Goal: Download file/media

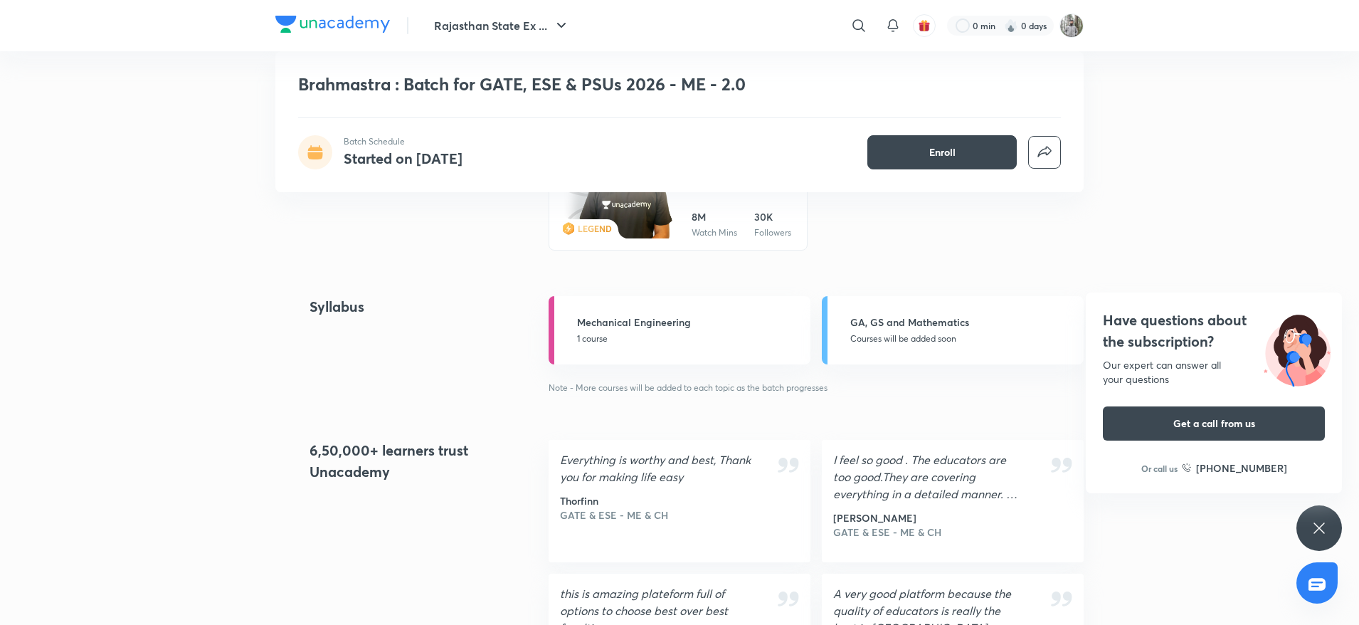
scroll to position [750, 0]
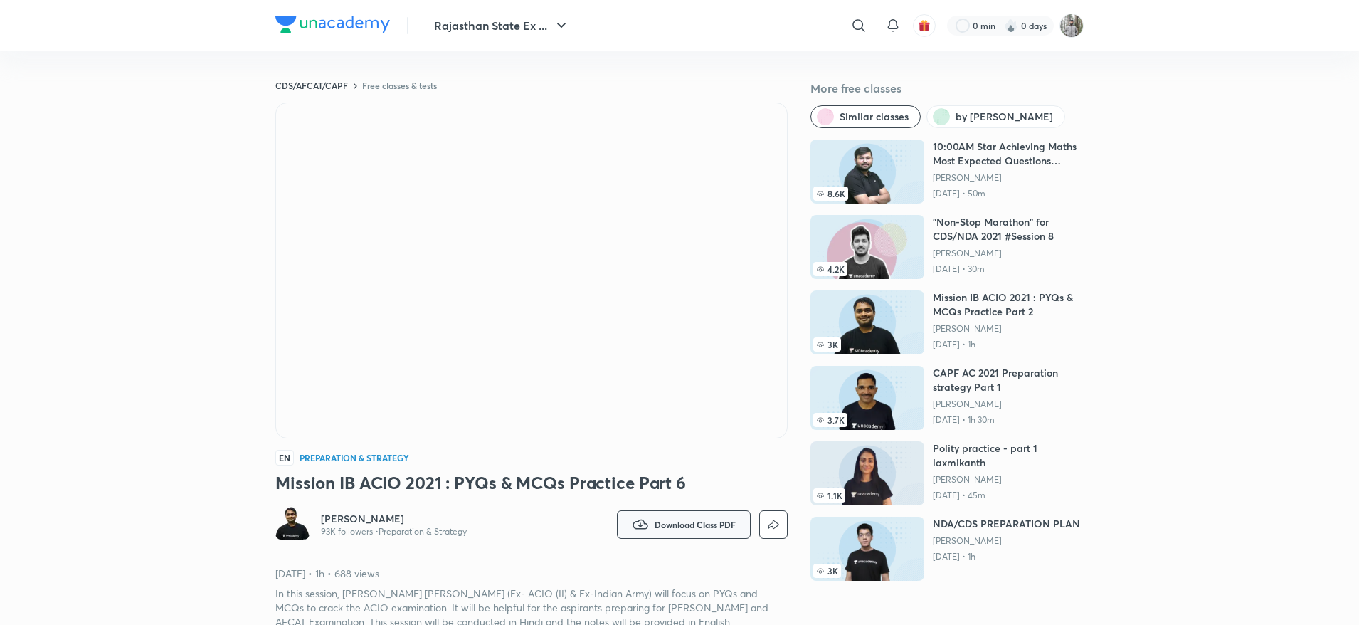
click at [706, 522] on span "Download Class PDF" at bounding box center [694, 524] width 81 height 11
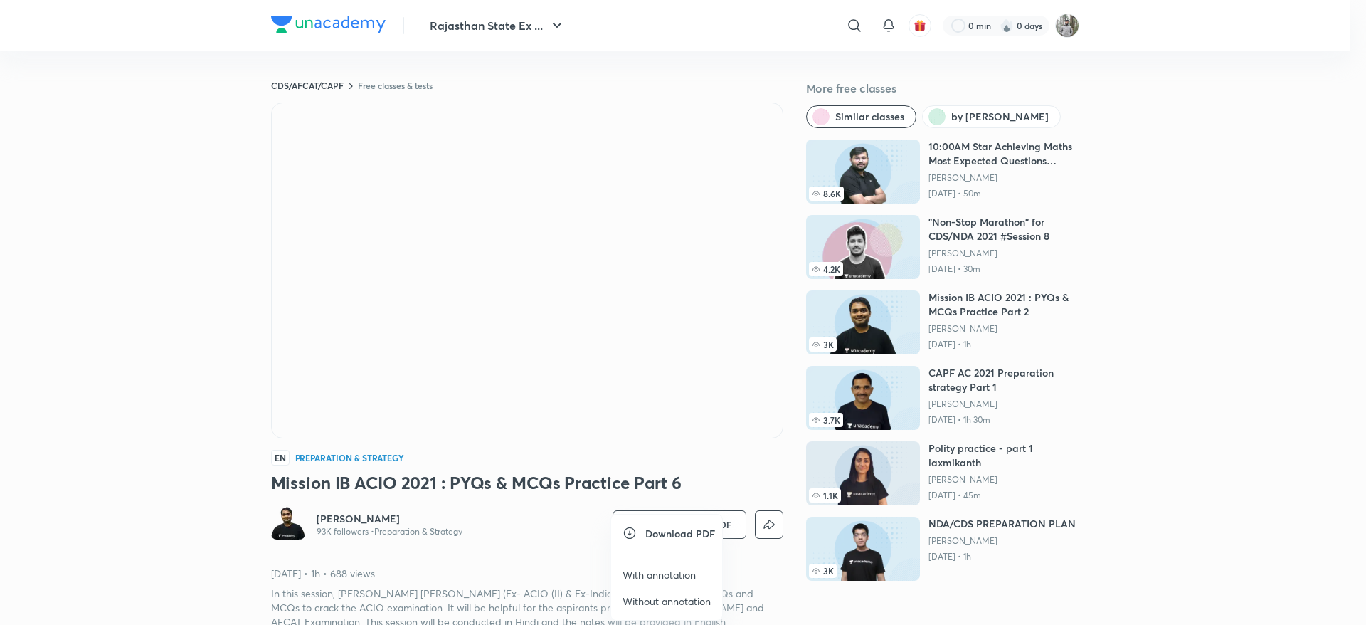
click at [672, 572] on p "With annotation" at bounding box center [658, 574] width 73 height 15
